Goal: Find specific page/section: Find specific page/section

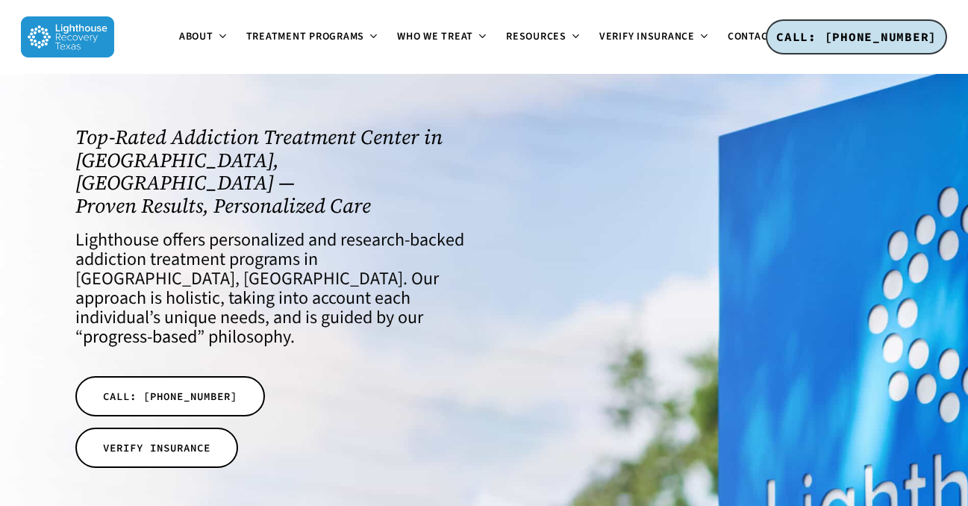
scroll to position [25, 0]
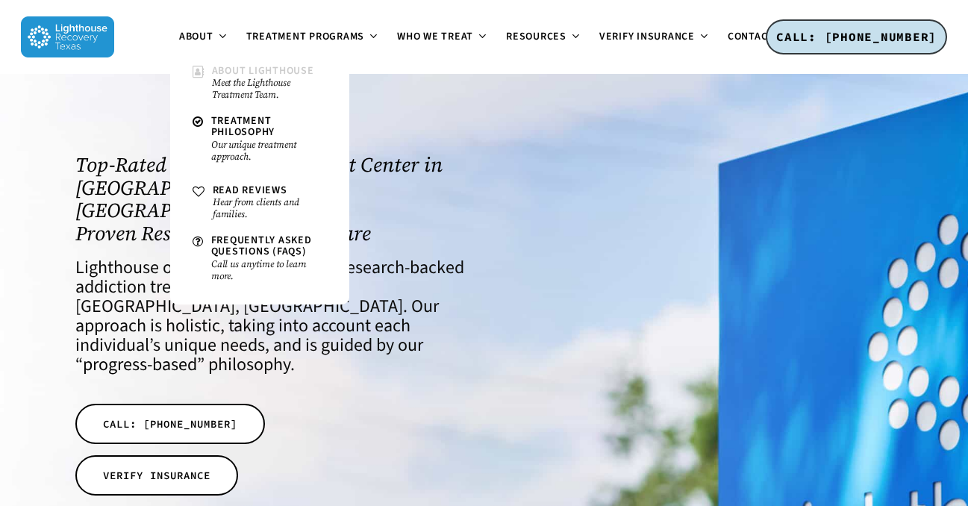
click at [218, 81] on small "Meet the Lighthouse Treatment Team." at bounding box center [269, 89] width 115 height 24
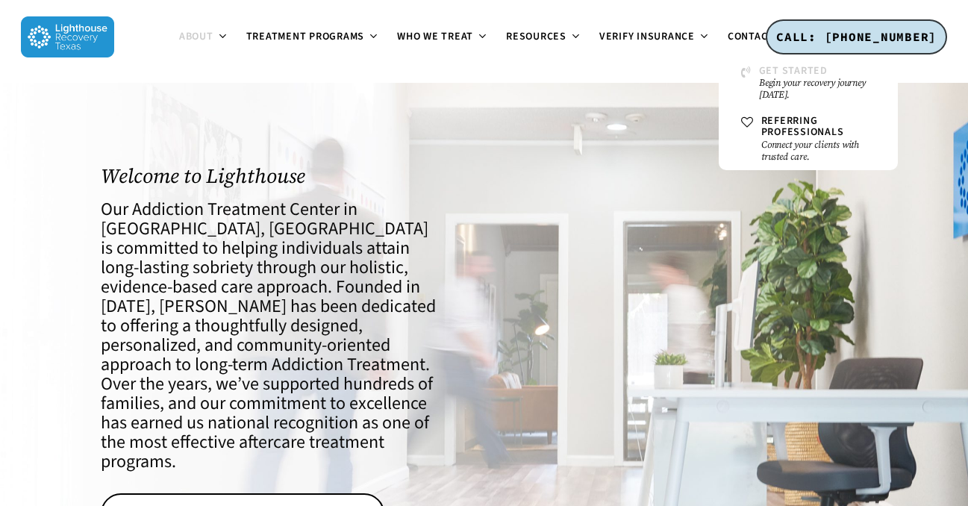
click at [766, 66] on span "Get Started" at bounding box center [793, 70] width 69 height 15
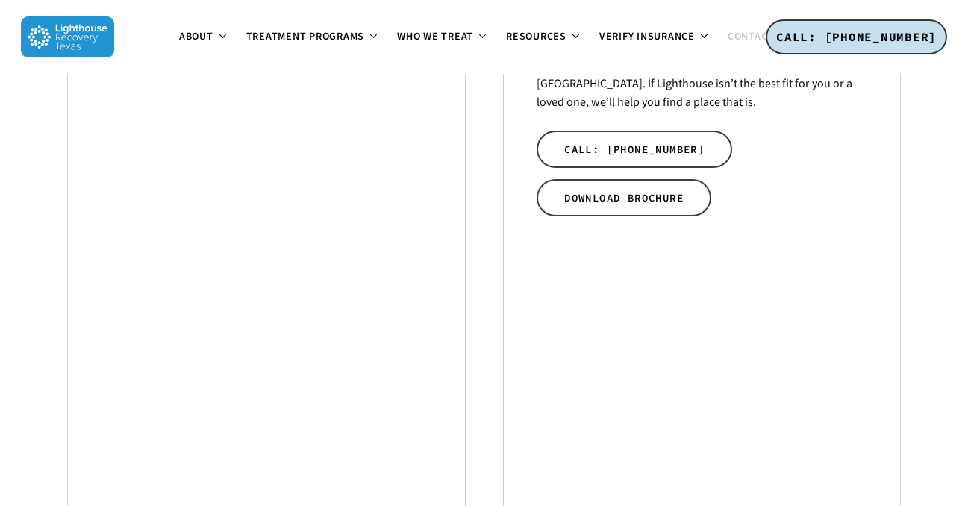
scroll to position [723, 0]
